Goal: Information Seeking & Learning: Find specific fact

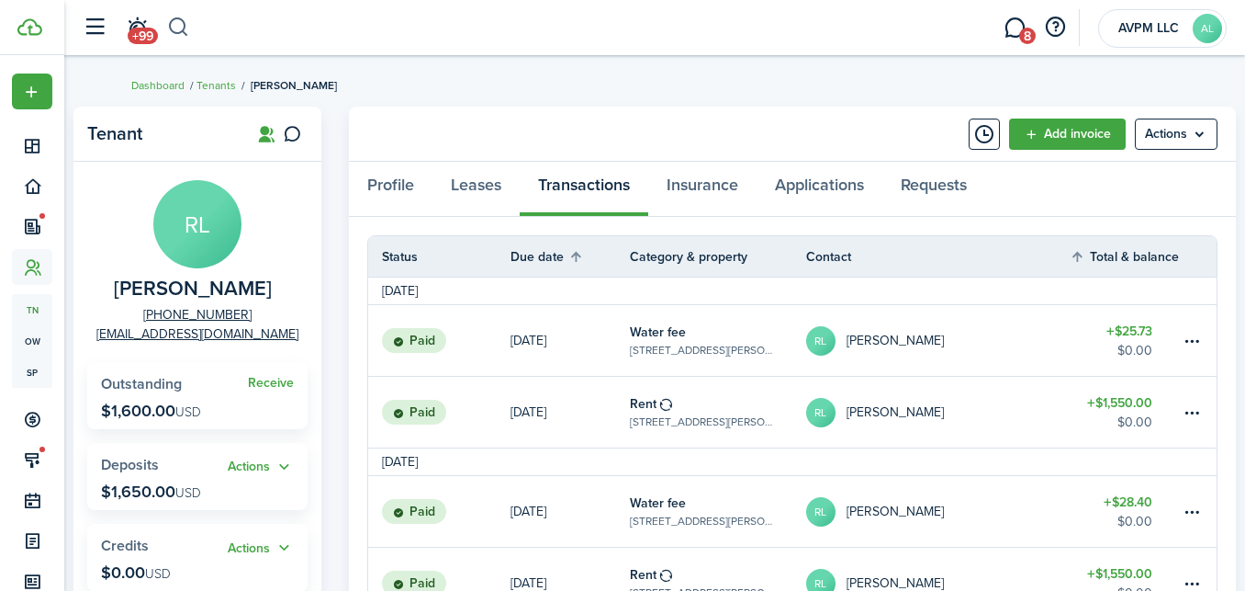
click at [175, 19] on button "button" at bounding box center [178, 27] width 23 height 31
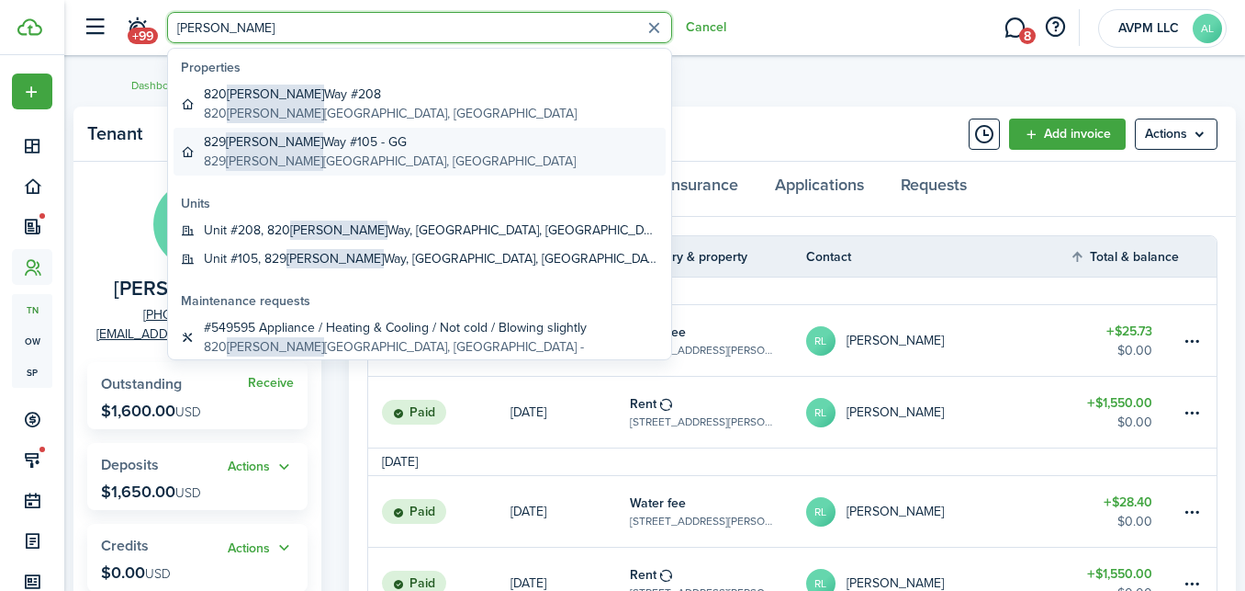
type input "[PERSON_NAME]"
click at [322, 141] on global-search-item-title "[STREET_ADDRESS][PERSON_NAME]" at bounding box center [390, 141] width 372 height 19
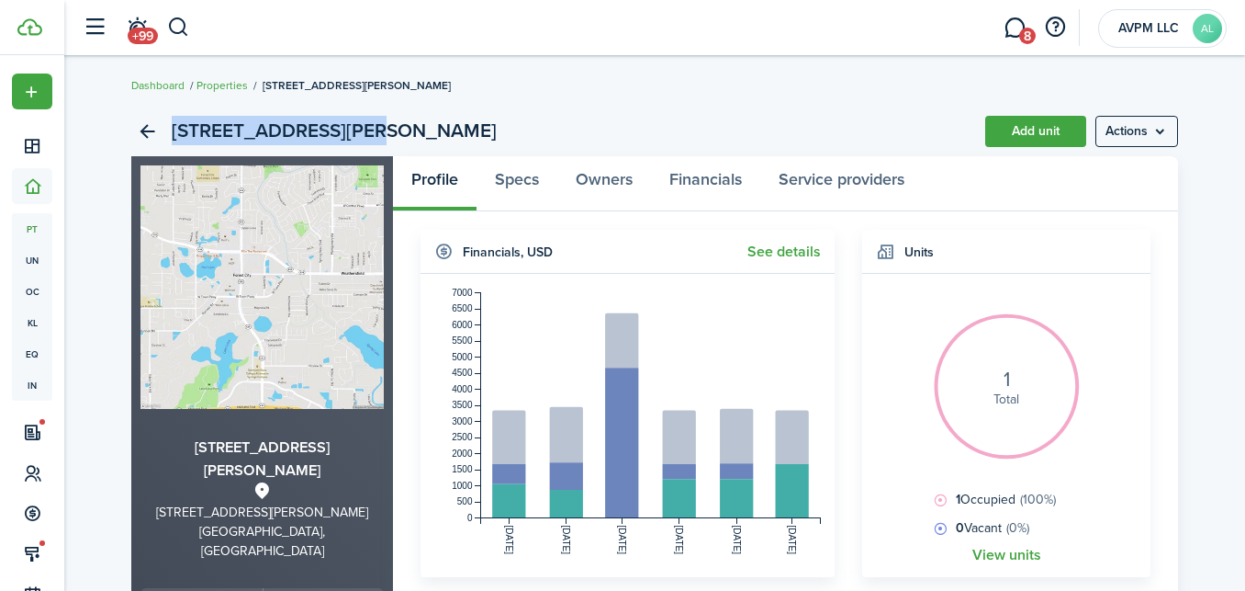
drag, startPoint x: 380, startPoint y: 131, endPoint x: 174, endPoint y: 128, distance: 205.7
click at [174, 128] on h2 "[STREET_ADDRESS][PERSON_NAME]" at bounding box center [334, 131] width 325 height 31
copy h2 "[STREET_ADDRESS][PERSON_NAME]"
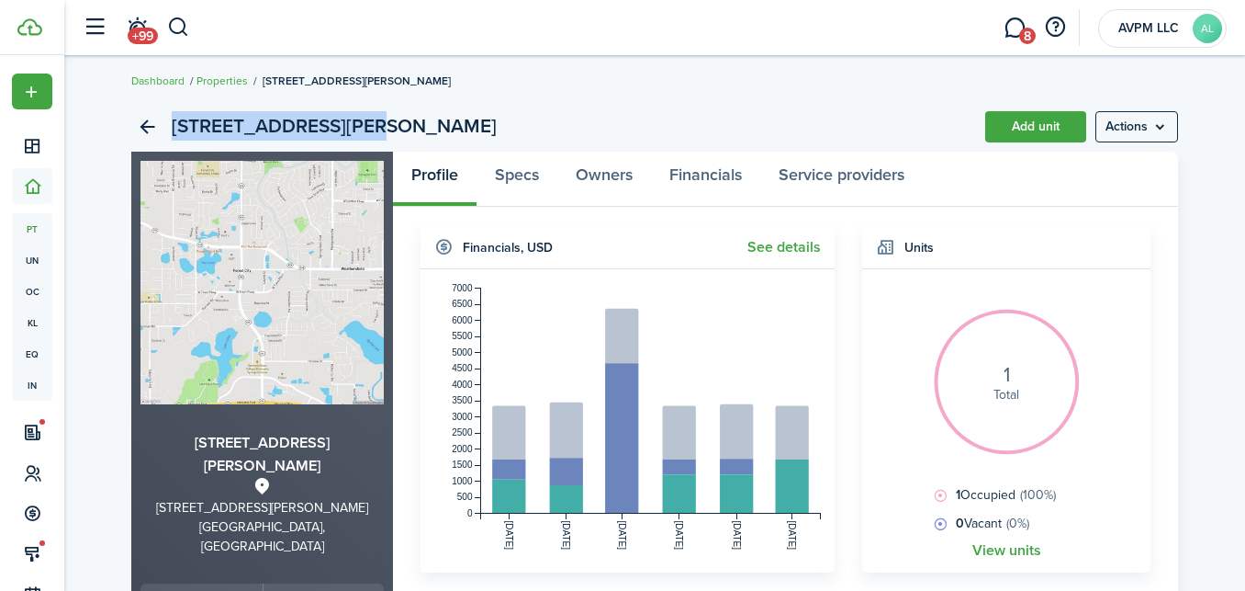
scroll to position [69, 0]
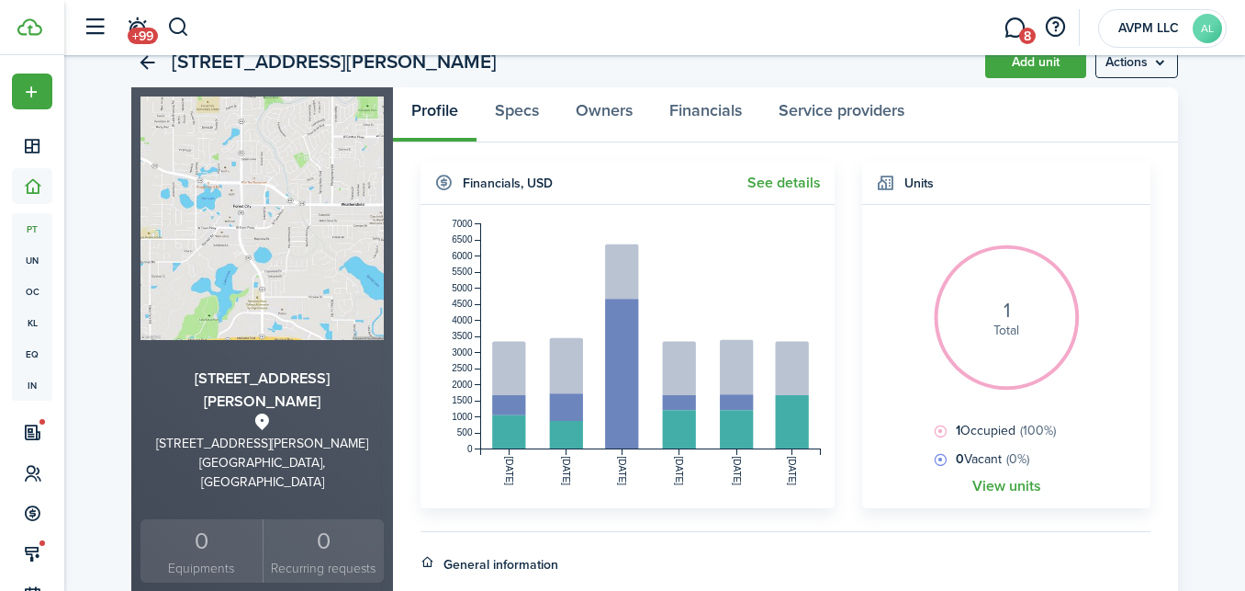
click at [320, 453] on div "[GEOGRAPHIC_DATA], [GEOGRAPHIC_DATA]" at bounding box center [262, 472] width 243 height 39
copy div "32714"
